Goal: Transaction & Acquisition: Purchase product/service

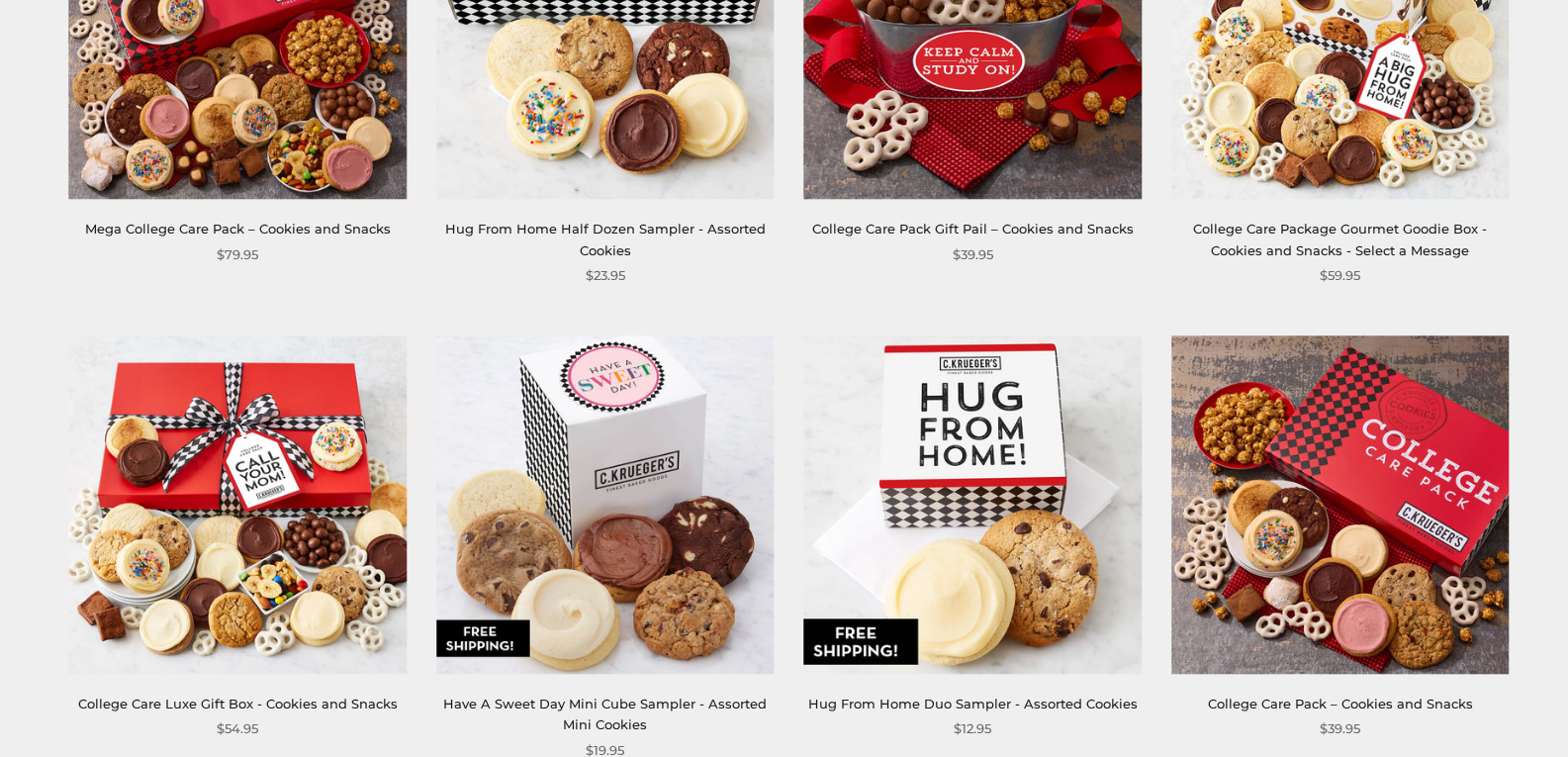
scroll to position [297, 0]
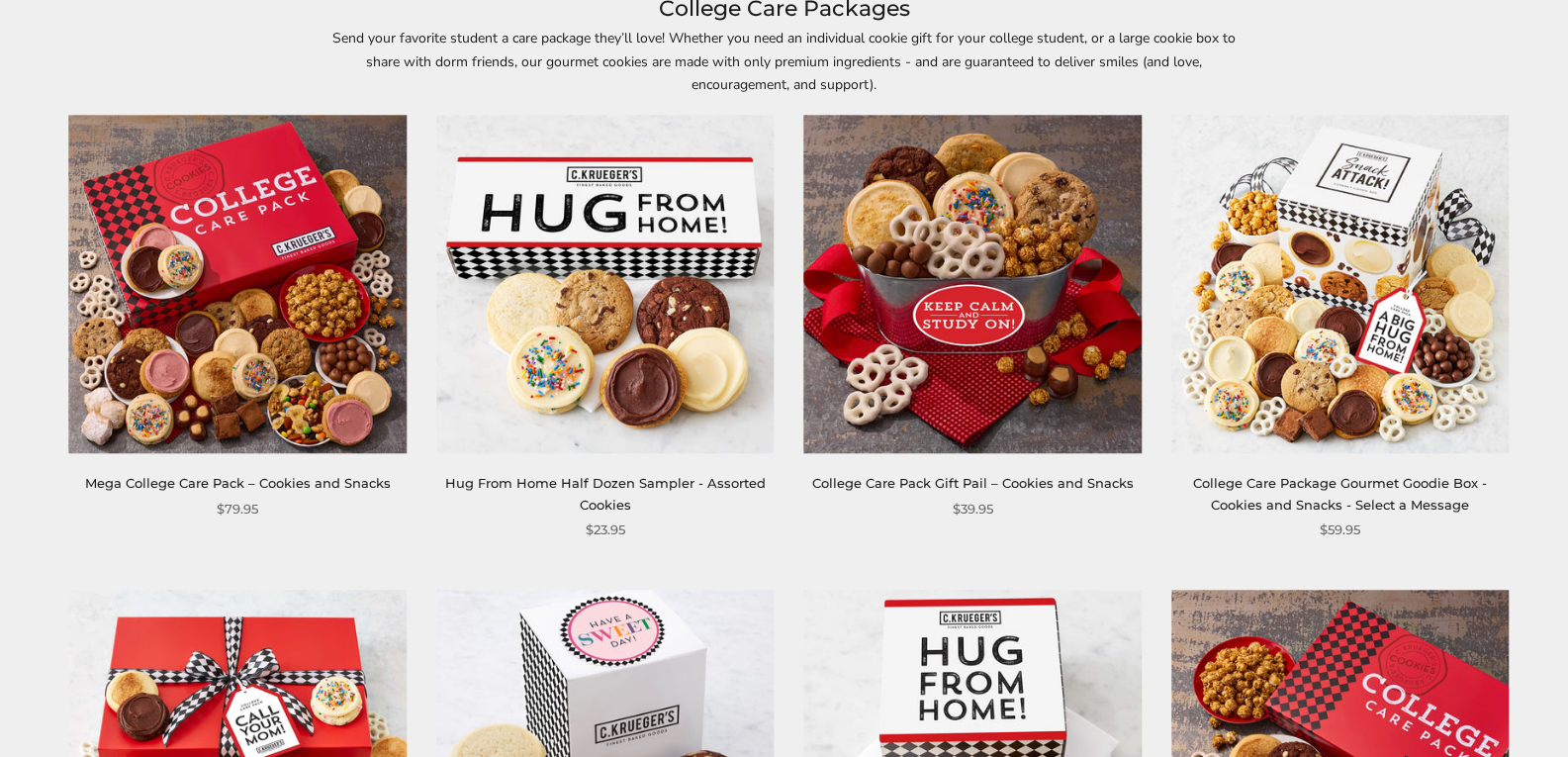
click at [997, 478] on link "College Care Pack Gift Pail – Cookies and Snacks" at bounding box center [973, 483] width 322 height 16
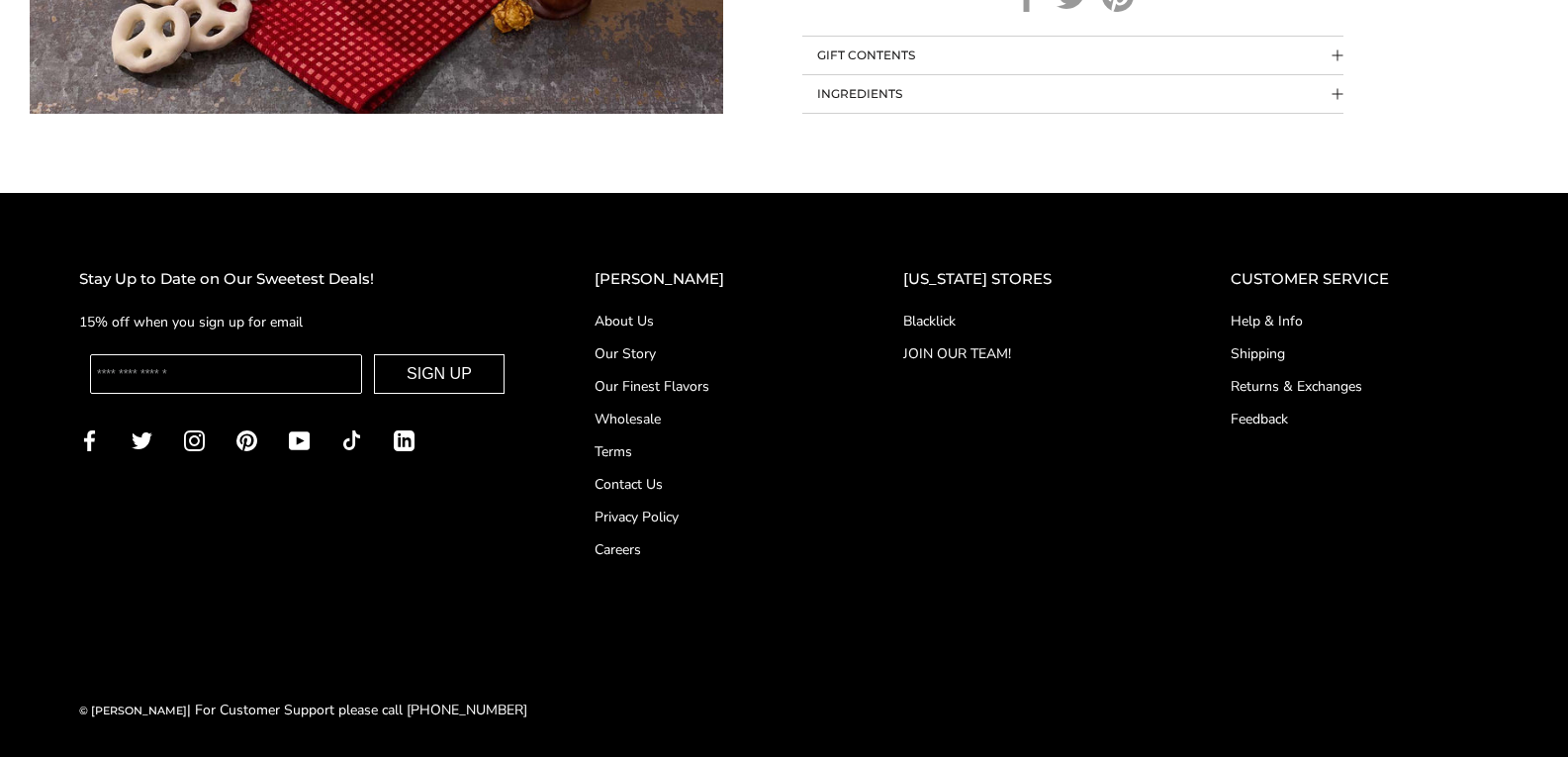
scroll to position [1718, 0]
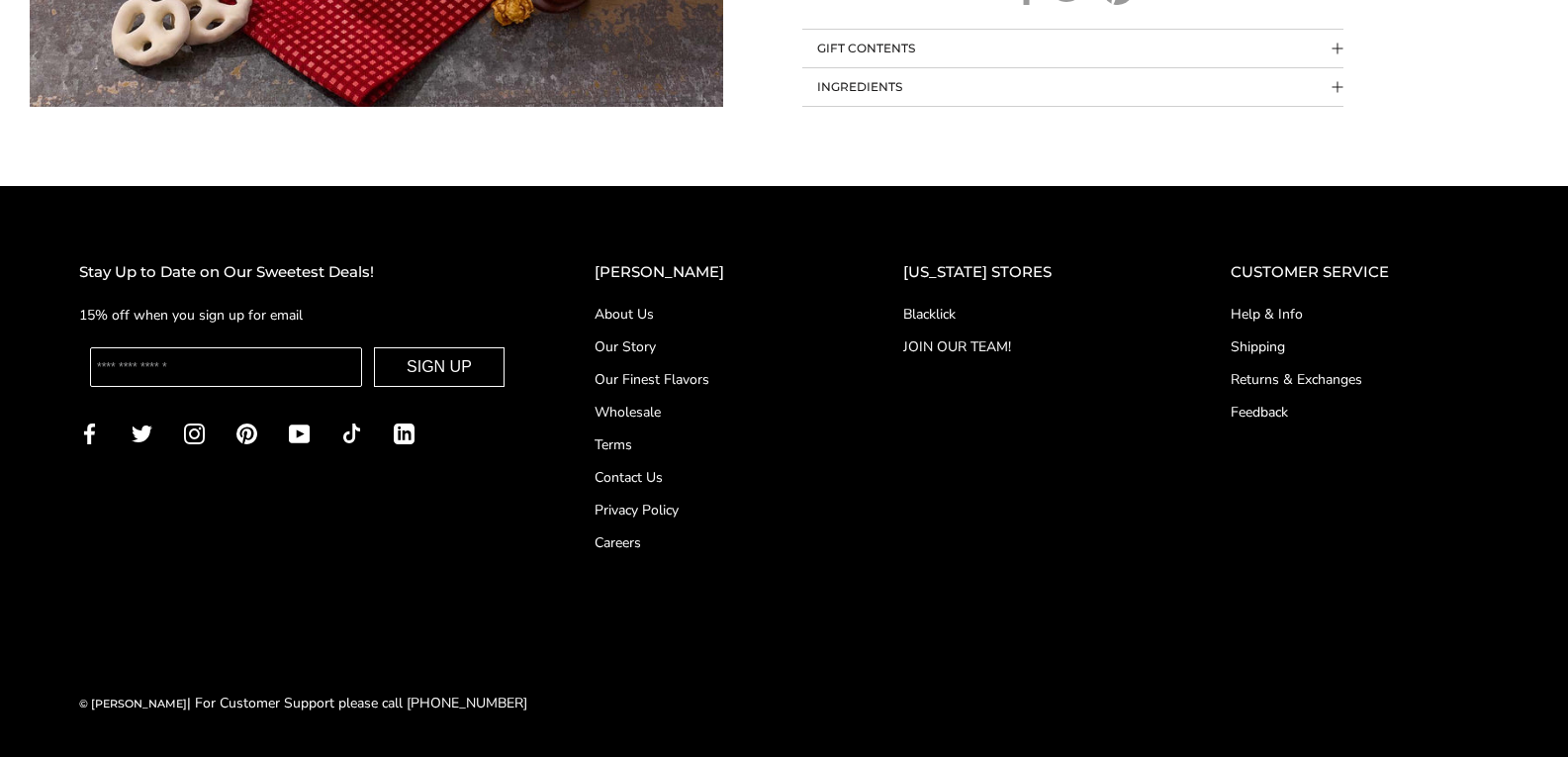
click at [680, 312] on link "About Us" at bounding box center [710, 314] width 230 height 21
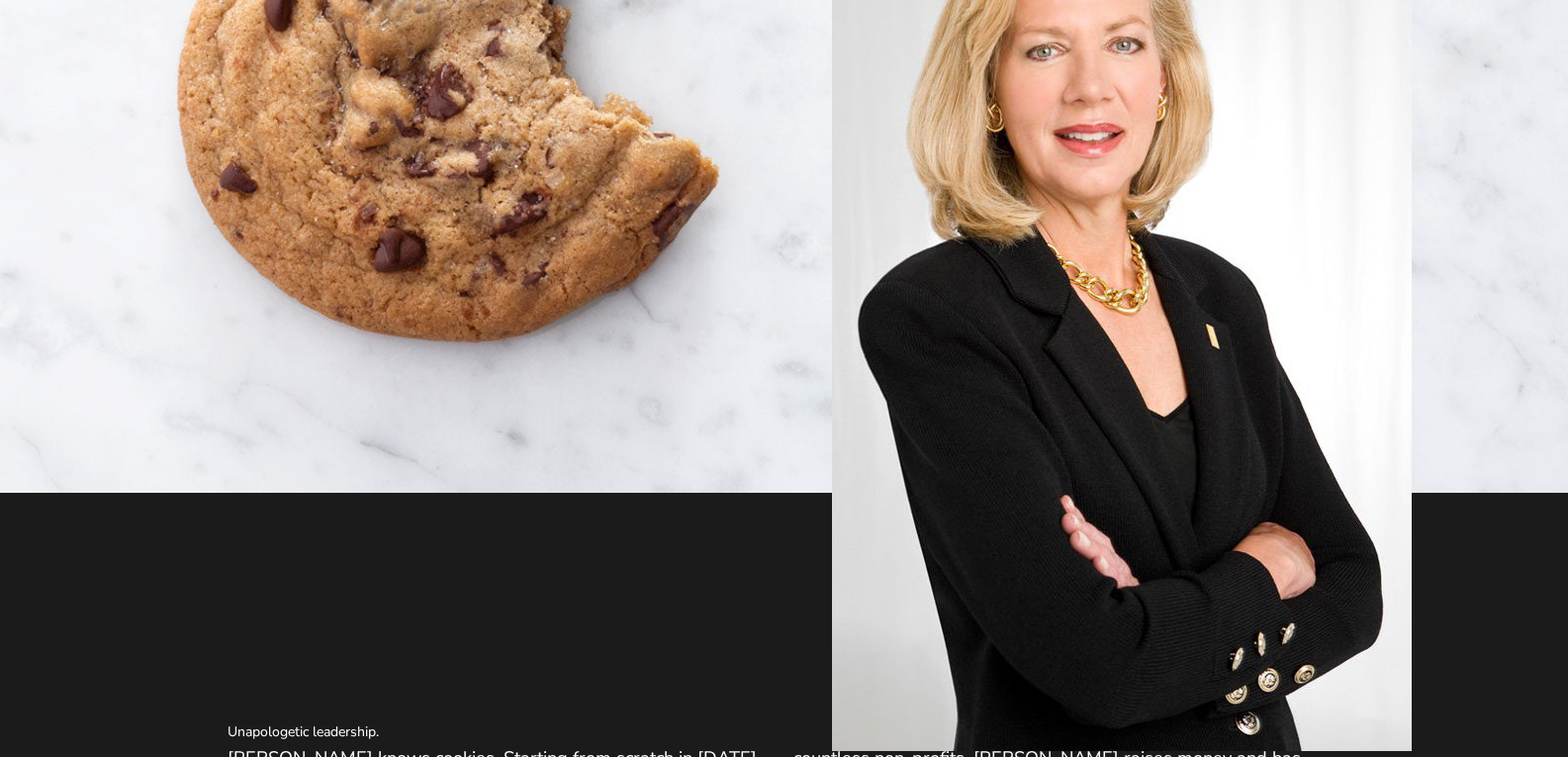
scroll to position [890, 0]
